Goal: Task Accomplishment & Management: Use online tool/utility

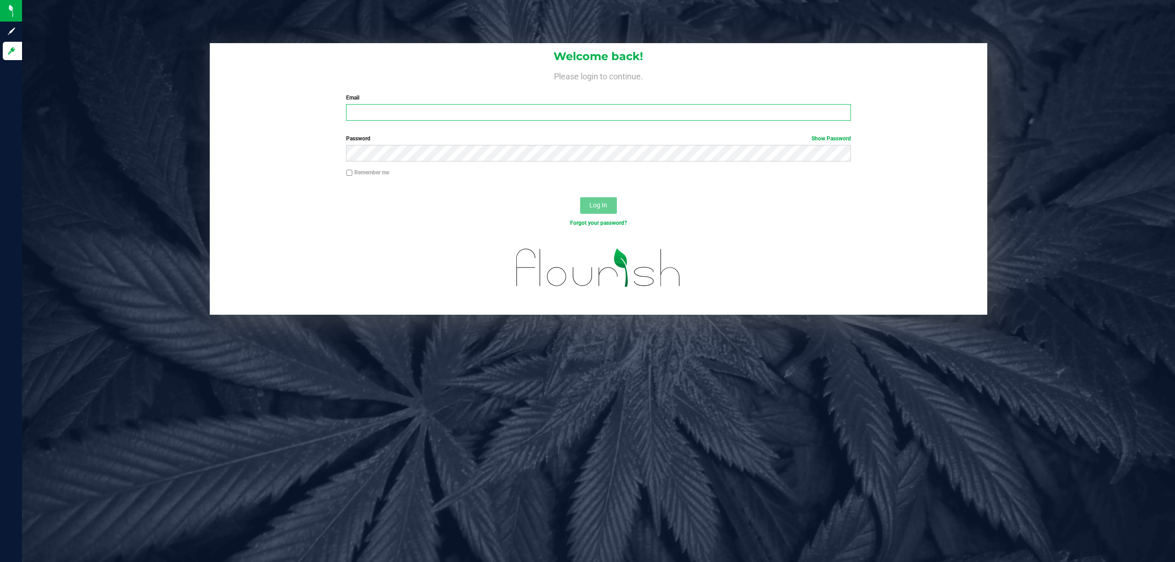
click at [538, 118] on input "Email" at bounding box center [598, 112] width 505 height 17
type input "dhoward@liveparallel.com"
click at [580, 197] on button "Log In" at bounding box center [598, 205] width 37 height 17
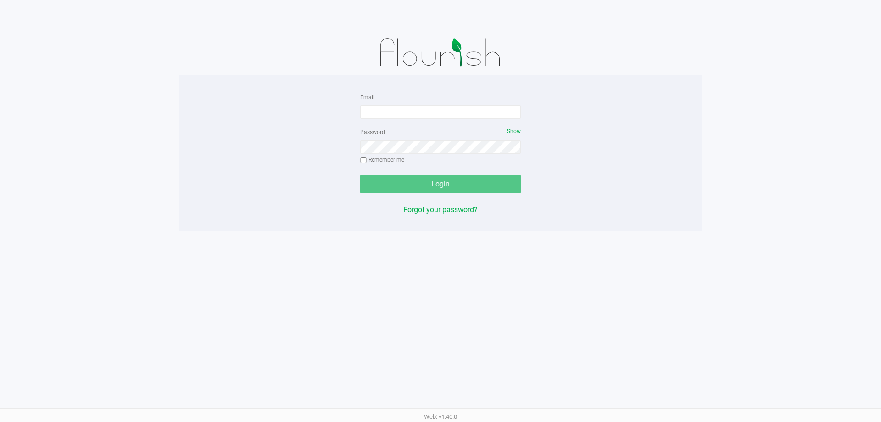
click at [453, 122] on form "Email Password Show Remember me Login" at bounding box center [440, 142] width 161 height 102
click at [447, 110] on input "Email" at bounding box center [440, 112] width 161 height 14
type input "dhoward@liveparallel.com"
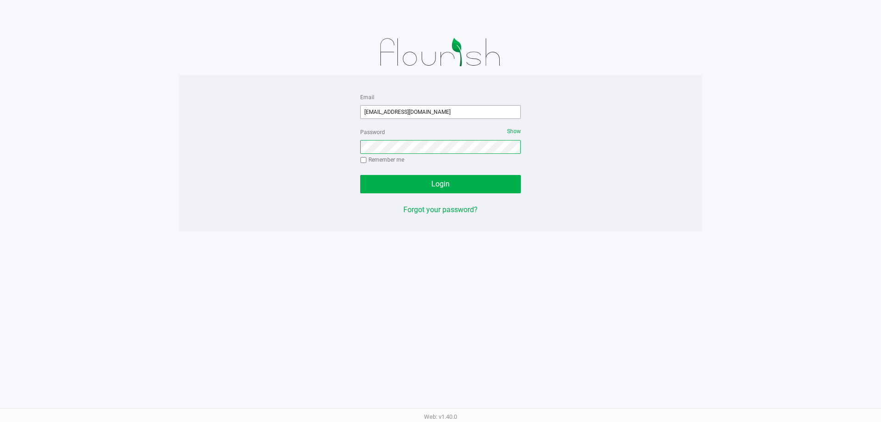
click at [360, 175] on button "Login" at bounding box center [440, 184] width 161 height 18
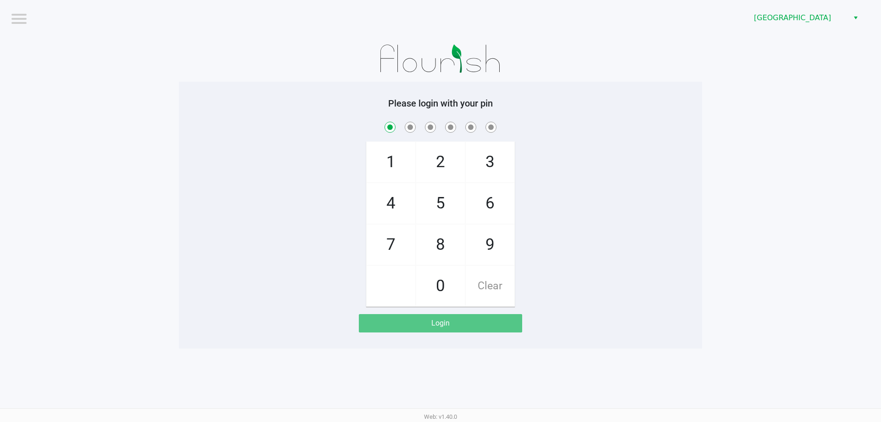
checkbox input "true"
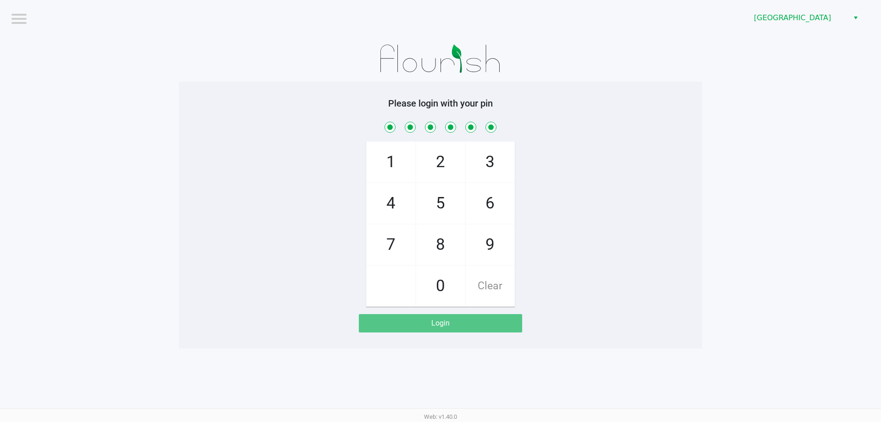
checkbox input "true"
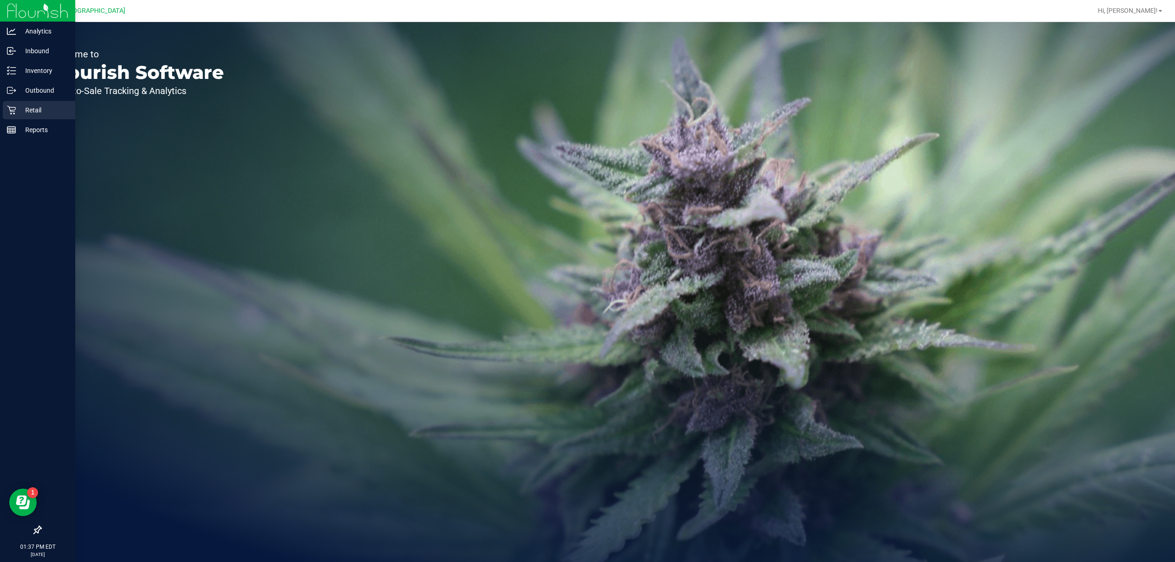
click at [10, 110] on icon at bounding box center [11, 110] width 9 height 9
